Goal: Entertainment & Leisure: Consume media (video, audio)

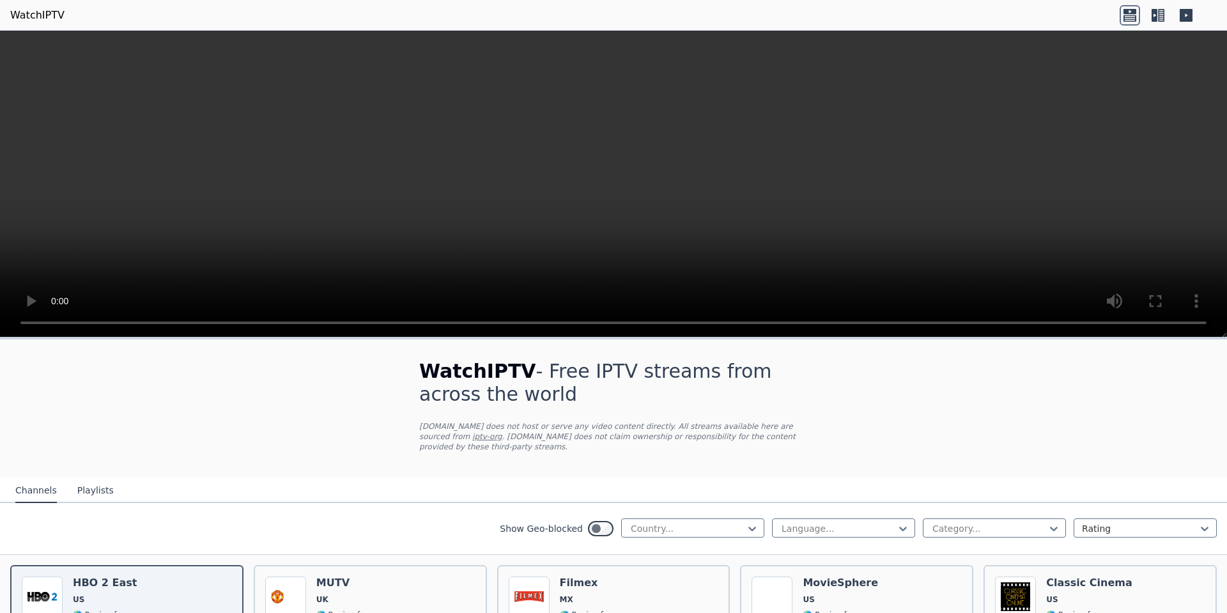
click at [621, 174] on video at bounding box center [613, 184] width 1227 height 307
click at [612, 177] on video at bounding box center [613, 184] width 1227 height 307
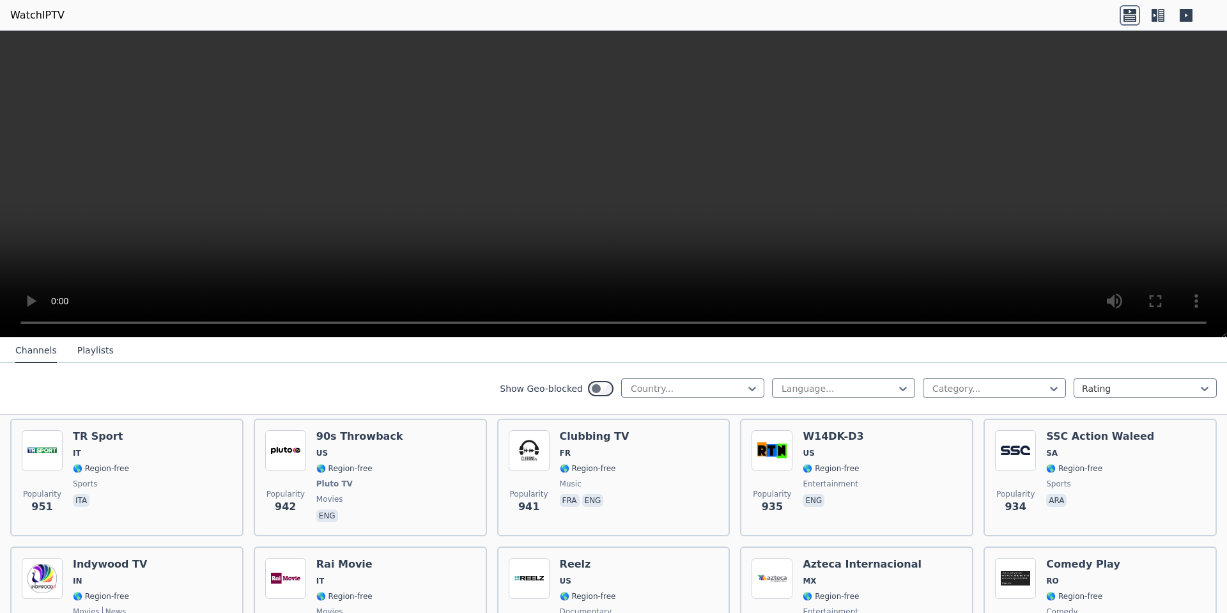
scroll to position [2304, 0]
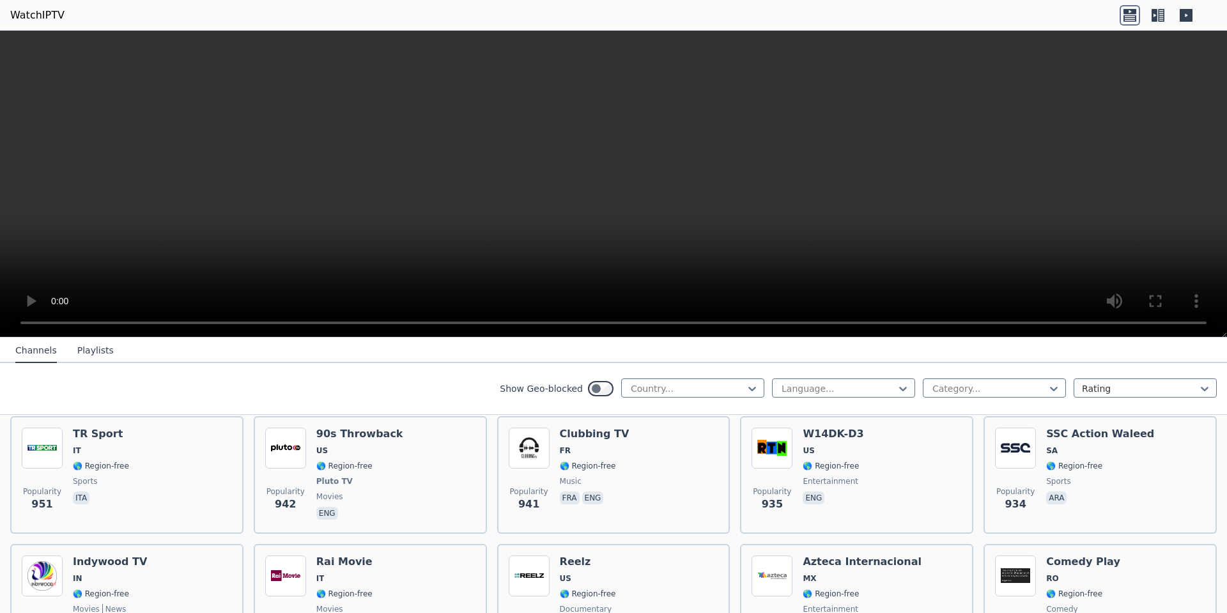
click at [362, 344] on nav "Channels Playlists" at bounding box center [613, 350] width 1227 height 26
click at [82, 351] on button "Playlists" at bounding box center [95, 351] width 36 height 24
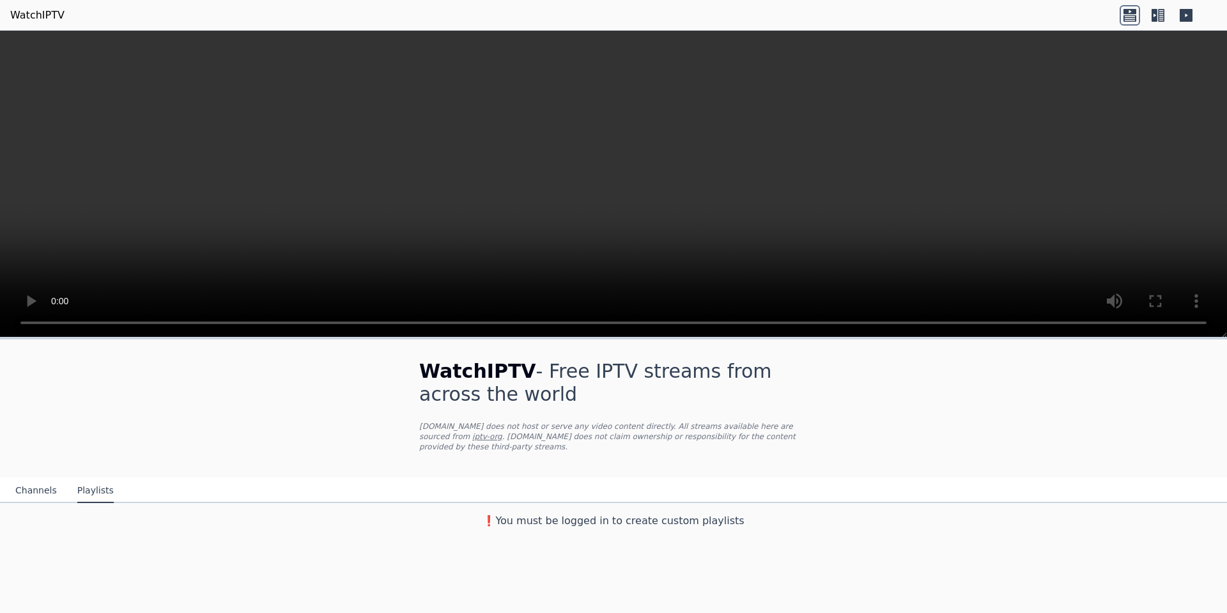
click at [1132, 19] on icon at bounding box center [1130, 15] width 20 height 20
click at [1152, 13] on icon at bounding box center [1155, 15] width 6 height 13
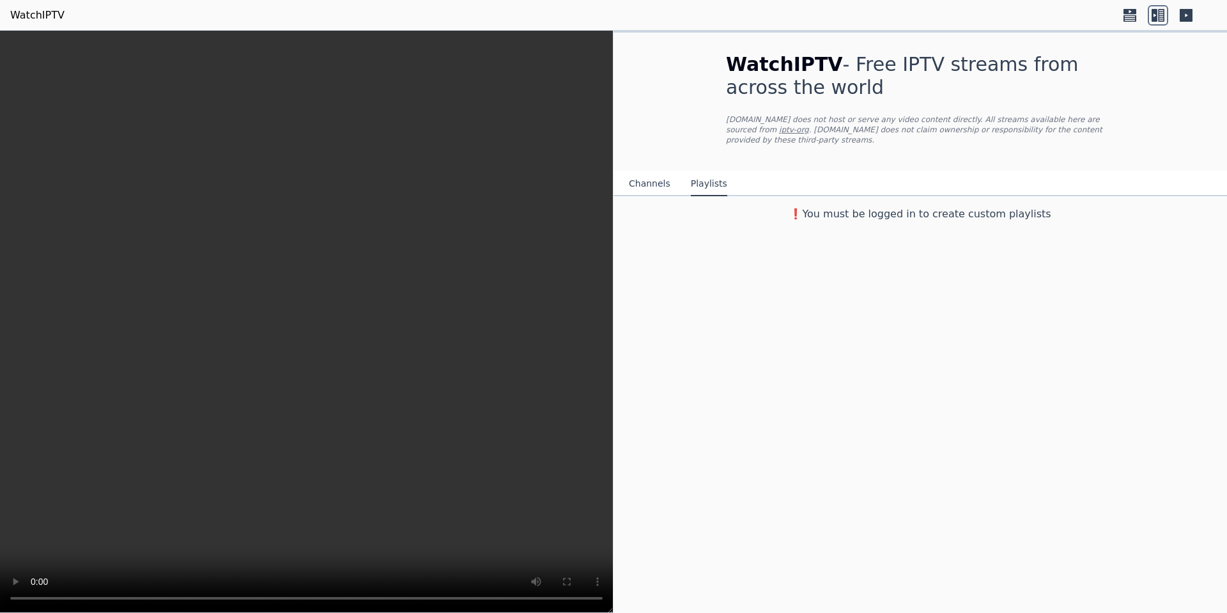
click at [1184, 11] on icon at bounding box center [1186, 15] width 13 height 13
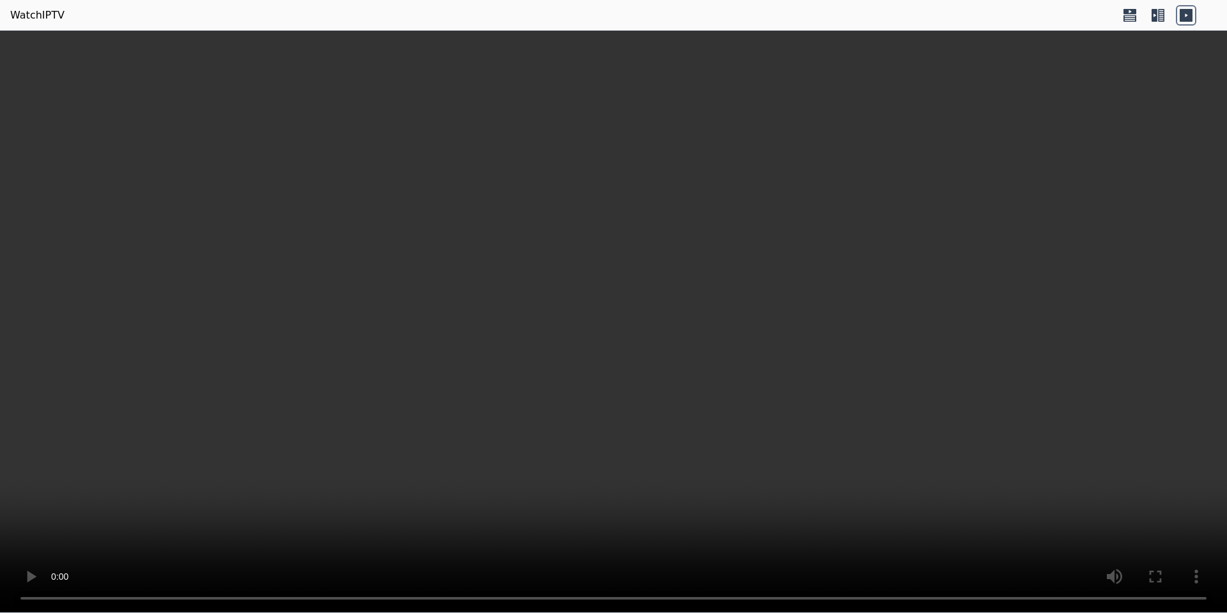
click at [20, 13] on link "WatchIPTV" at bounding box center [37, 15] width 54 height 15
click at [6, 606] on video at bounding box center [613, 322] width 1227 height 582
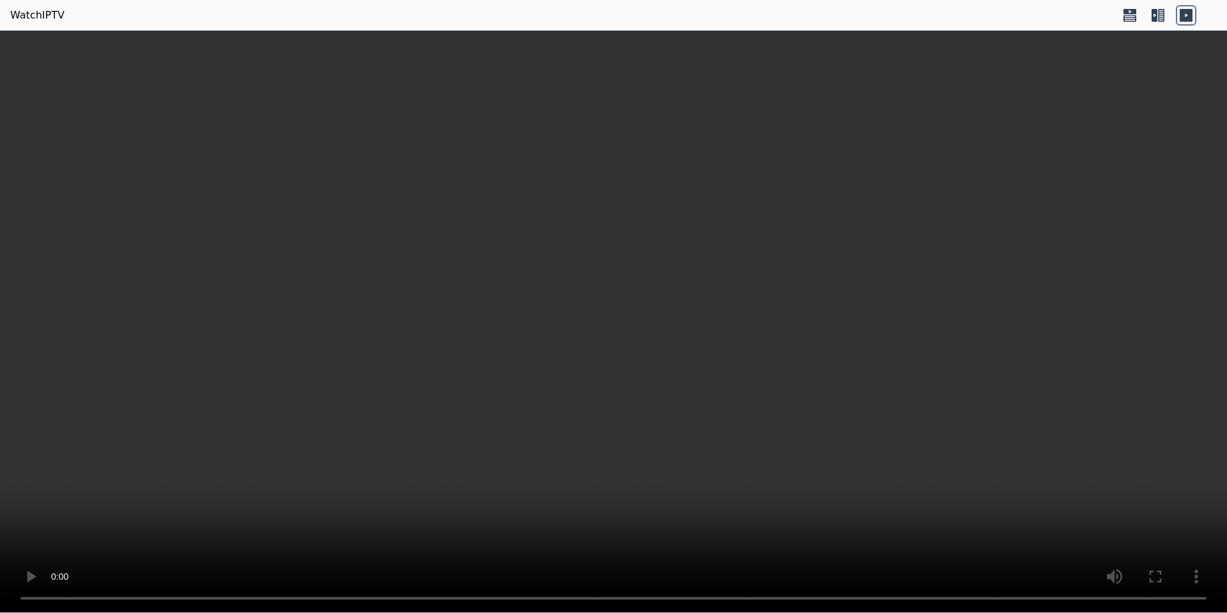
click at [29, 12] on link "WatchIPTV" at bounding box center [37, 15] width 54 height 15
